Goal: Transaction & Acquisition: Subscribe to service/newsletter

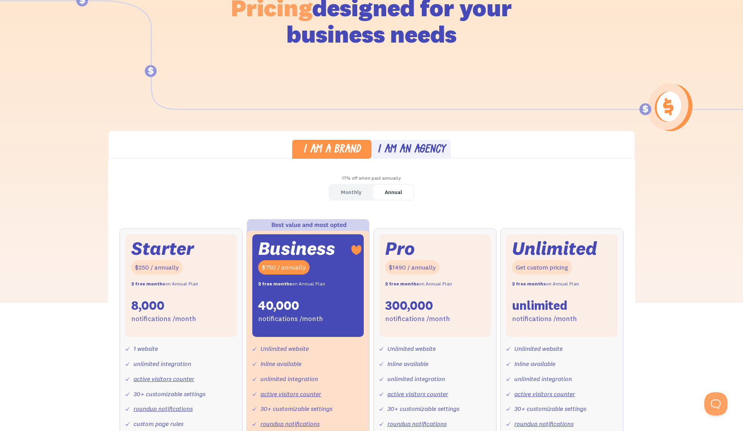
scroll to position [107, 0]
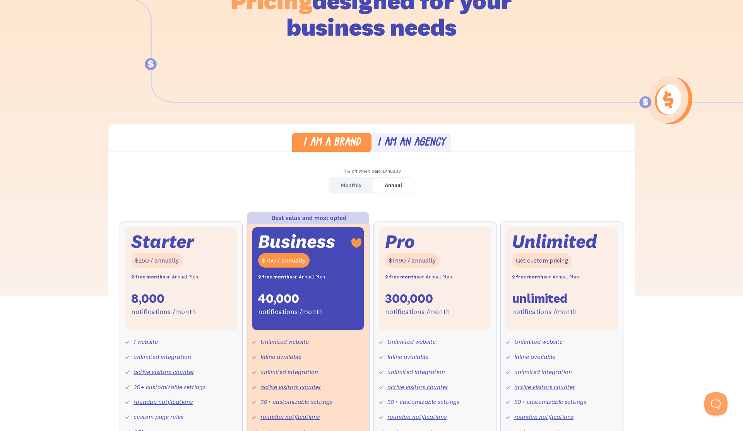
click at [356, 189] on div "Monthly" at bounding box center [351, 185] width 21 height 11
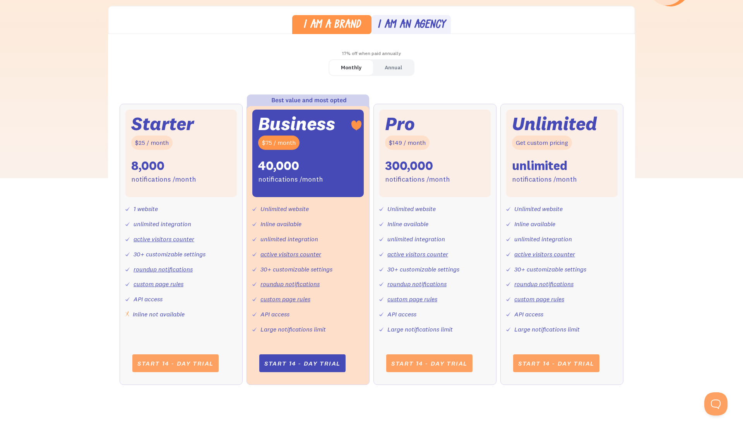
scroll to position [228, 0]
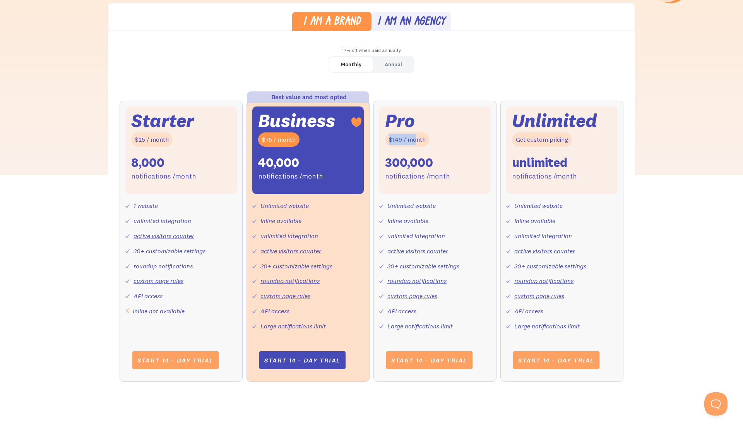
drag, startPoint x: 388, startPoint y: 138, endPoint x: 424, endPoint y: 139, distance: 36.0
click at [424, 139] on div "$149 / month" at bounding box center [407, 139] width 45 height 14
click at [448, 164] on div "Pro $149 / month 300,000 notifications /month" at bounding box center [434, 150] width 111 height 88
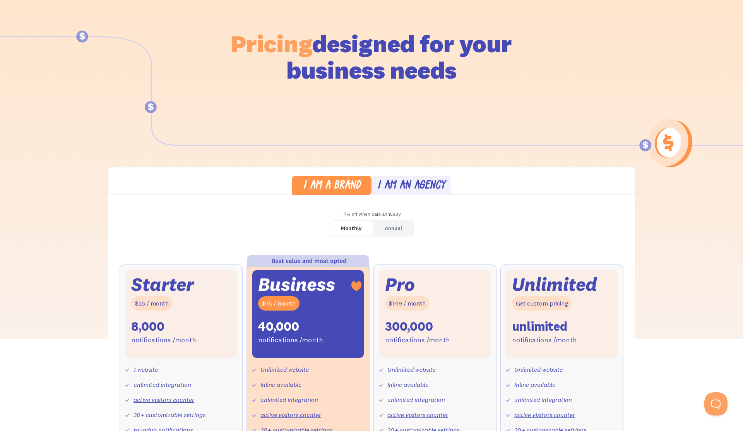
scroll to position [0, 0]
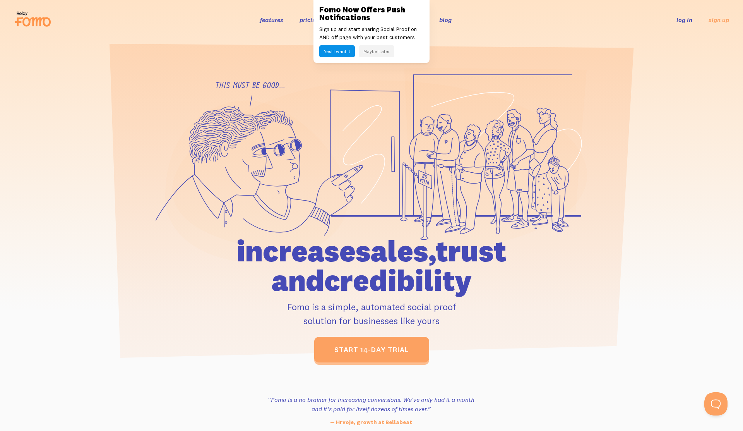
click at [369, 52] on button "Maybe Later" at bounding box center [377, 51] width 36 height 12
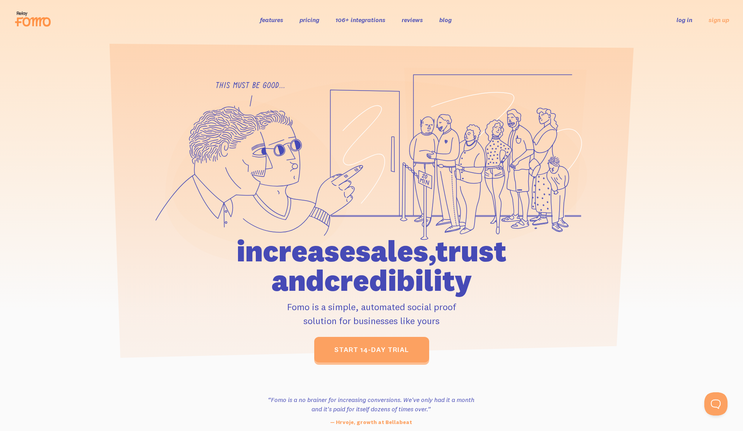
click at [307, 22] on link "pricing" at bounding box center [310, 20] width 20 height 8
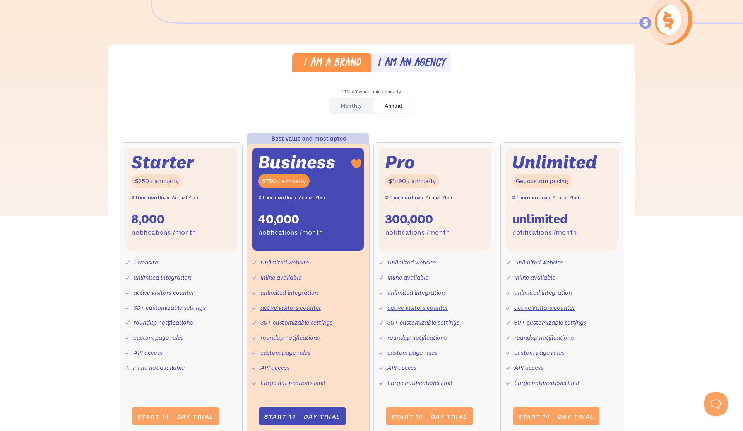
scroll to position [187, 0]
click at [396, 136] on div "Monthly Annual Starter $25 / month 8,000 notifications /month 1 website unlimit…" at bounding box center [371, 275] width 527 height 356
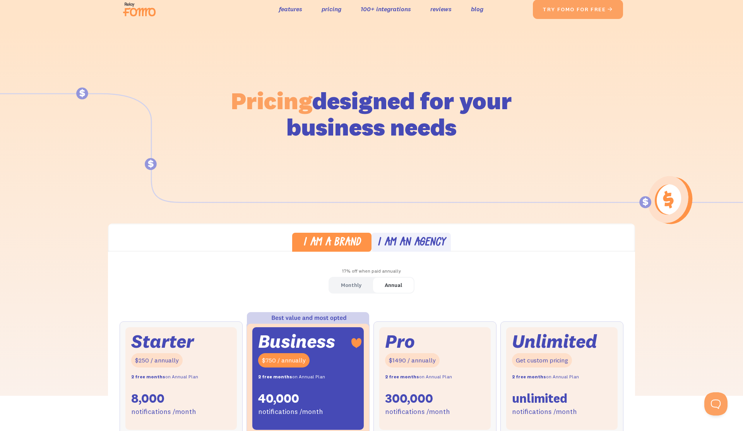
scroll to position [0, 0]
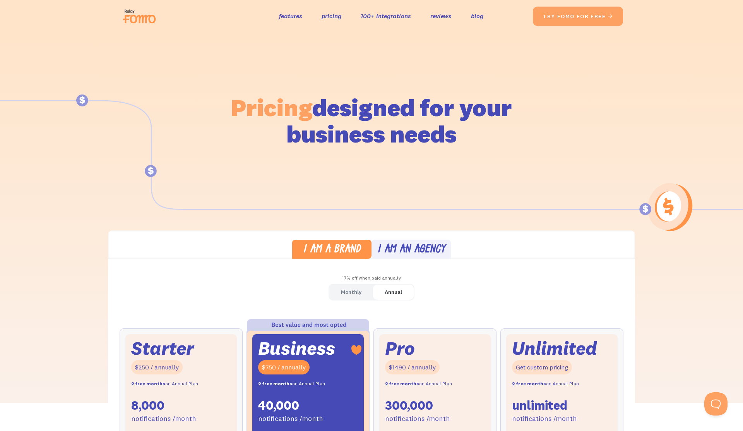
click at [145, 15] on img at bounding box center [141, 16] width 43 height 25
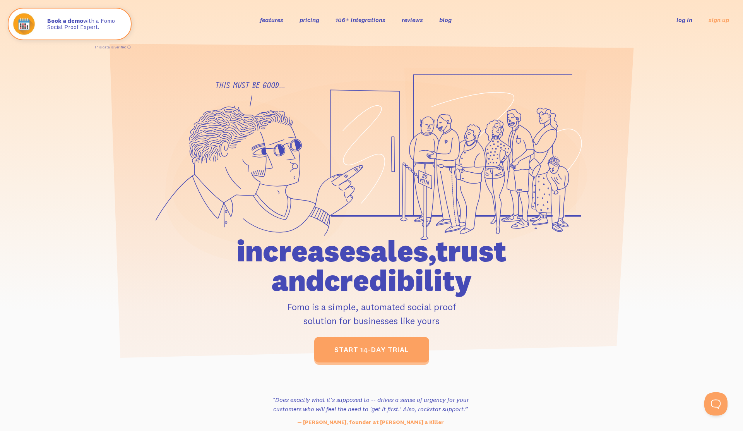
click at [314, 21] on link "pricing" at bounding box center [310, 20] width 20 height 8
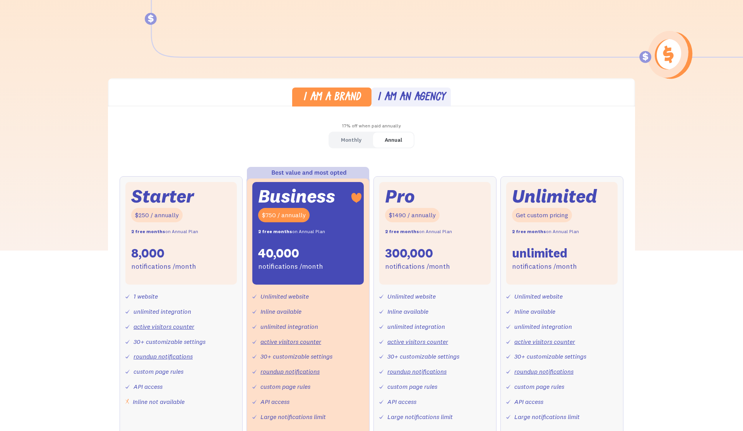
scroll to position [185, 0]
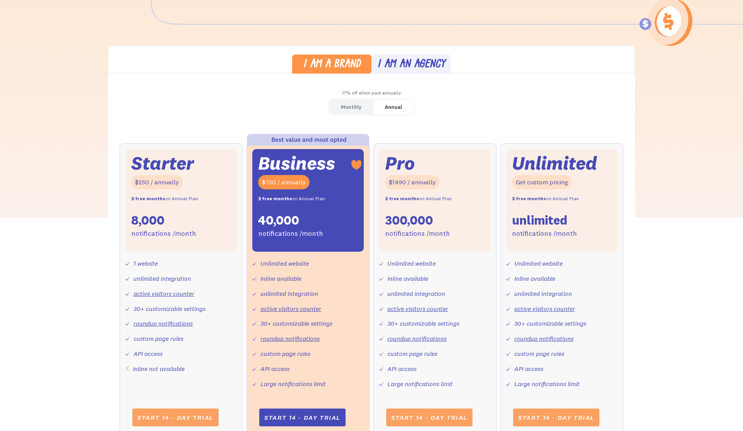
click at [367, 108] on link "Monthly" at bounding box center [351, 106] width 44 height 15
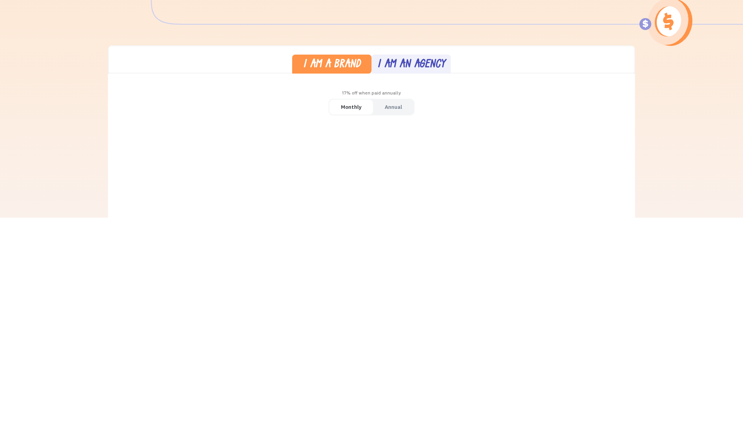
click at [360, 108] on div "Monthly" at bounding box center [351, 106] width 21 height 11
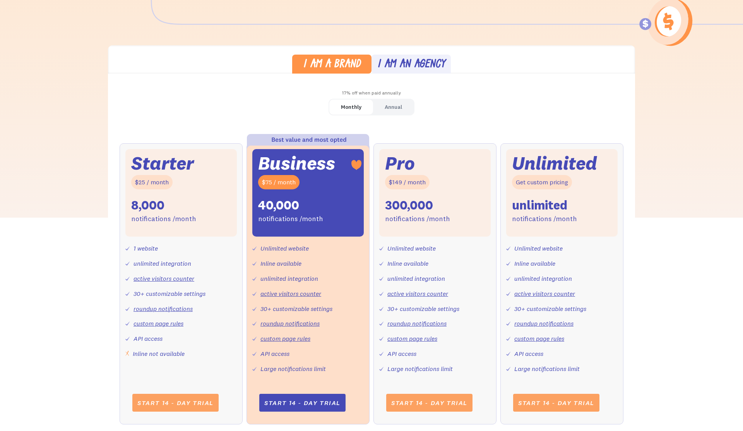
click at [387, 106] on div "Annual" at bounding box center [393, 106] width 17 height 11
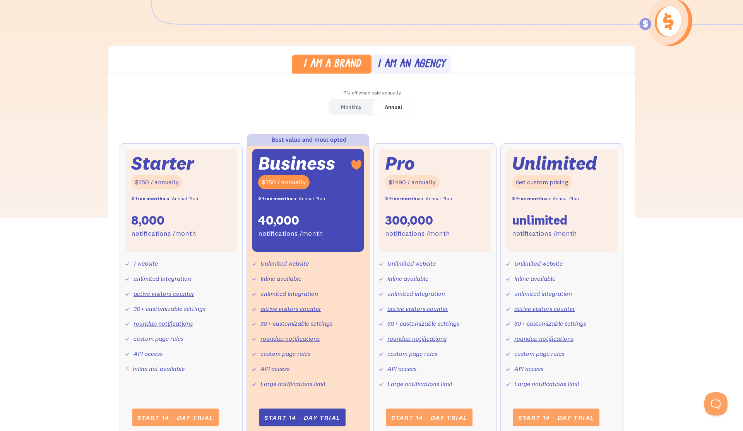
click at [354, 106] on div "Monthly" at bounding box center [351, 106] width 21 height 11
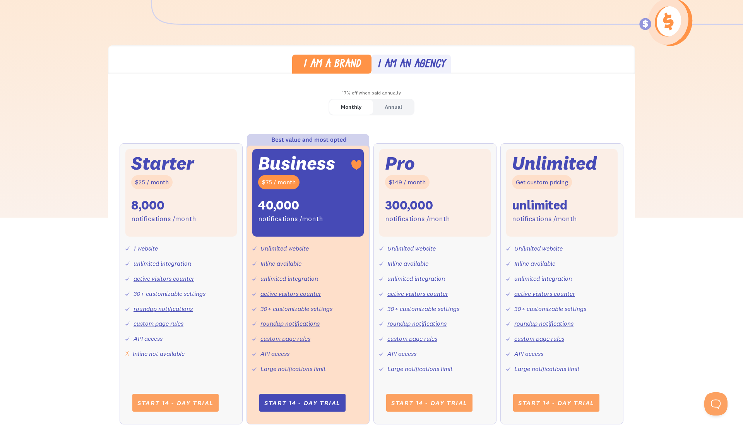
drag, startPoint x: 398, startPoint y: 206, endPoint x: 471, endPoint y: 206, distance: 73.9
click at [470, 206] on div "Pro $149 / month 300,000 notifications /month" at bounding box center [434, 193] width 111 height 88
click at [485, 120] on div "Monthly Annual Starter $25 / month 8,000 notifications /month 1 website unlimit…" at bounding box center [371, 269] width 527 height 341
click at [410, 65] on div "I am an agency" at bounding box center [411, 64] width 68 height 11
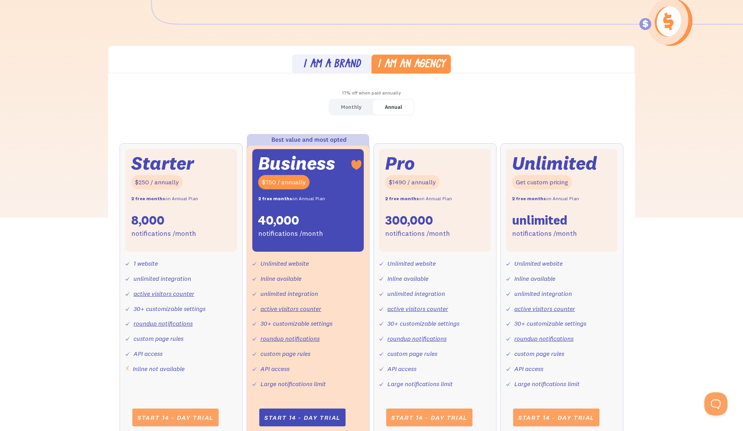
click at [336, 61] on div "I am a brand" at bounding box center [332, 64] width 58 height 11
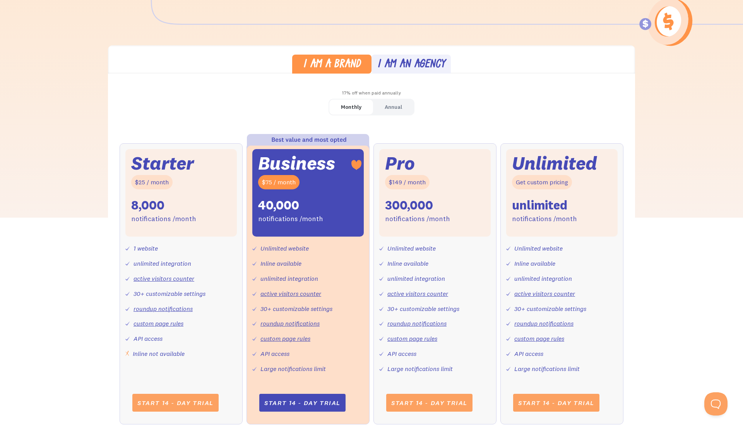
click at [382, 110] on link "Annual" at bounding box center [393, 106] width 41 height 15
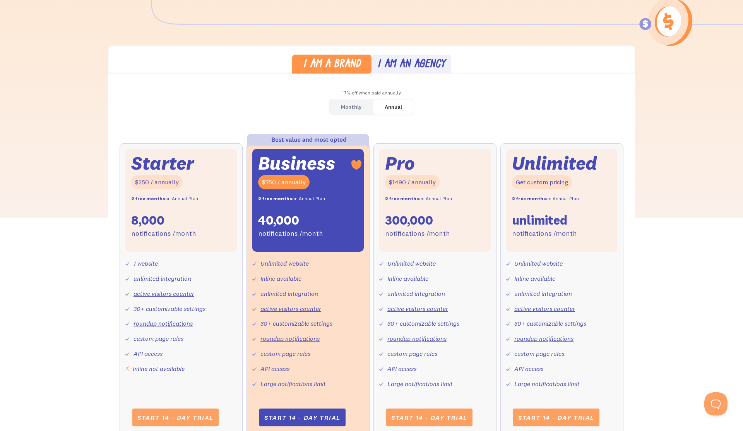
click at [353, 107] on div "Monthly" at bounding box center [351, 106] width 21 height 11
